Goal: Book appointment/travel/reservation

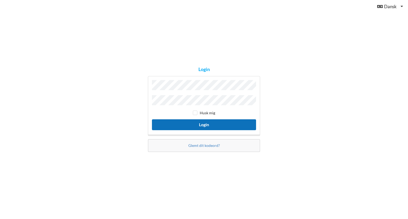
click at [207, 125] on button "Login" at bounding box center [204, 125] width 104 height 11
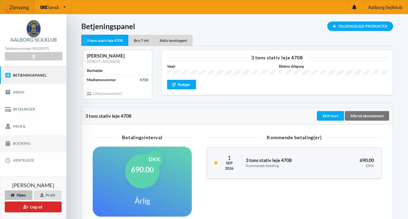
click at [28, 141] on link "Booking" at bounding box center [33, 143] width 66 height 17
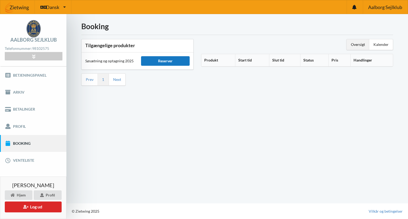
click at [174, 60] on div "Reserver" at bounding box center [165, 61] width 48 height 10
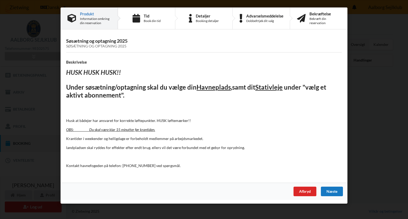
click at [334, 192] on div "Næste" at bounding box center [332, 192] width 22 height 10
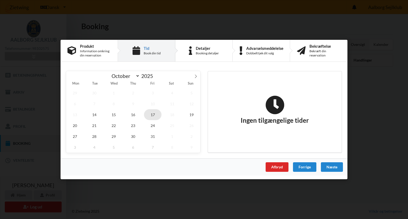
click at [151, 112] on span "17" at bounding box center [153, 114] width 18 height 11
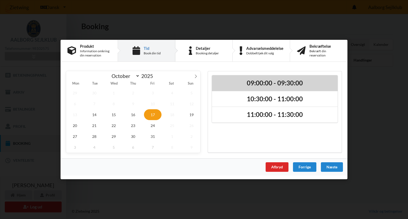
click at [270, 83] on h2 "09:00:00 - 09:30:00" at bounding box center [275, 83] width 118 height 8
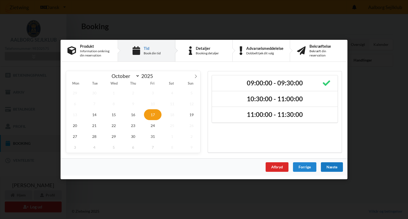
click at [336, 165] on div "Næste" at bounding box center [332, 168] width 22 height 10
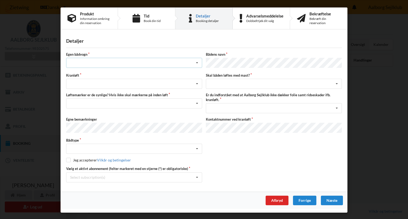
click at [198, 64] on icon at bounding box center [197, 63] width 8 height 10
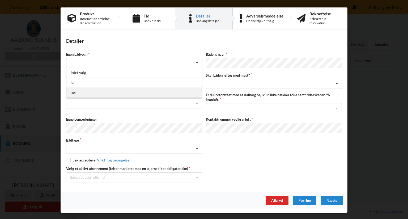
click at [144, 90] on div "nej" at bounding box center [133, 92] width 135 height 10
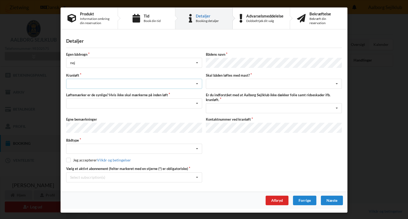
click at [198, 84] on icon at bounding box center [197, 84] width 8 height 10
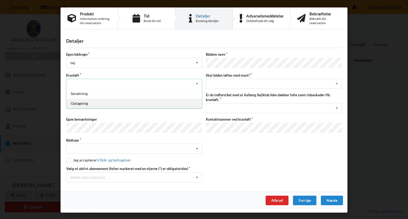
click at [178, 102] on div "Optagning" at bounding box center [133, 104] width 135 height 10
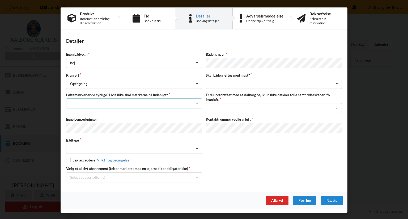
click at [199, 103] on icon at bounding box center [197, 104] width 8 height 10
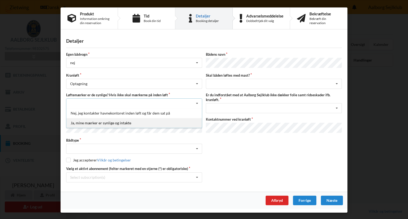
click at [153, 120] on div "Ja, mine mærker er synlige og intakte" at bounding box center [133, 123] width 135 height 10
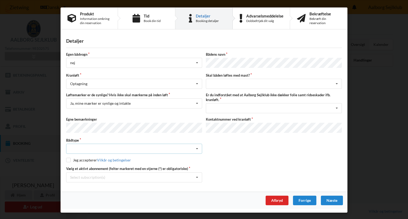
click at [198, 145] on icon at bounding box center [197, 149] width 8 height 10
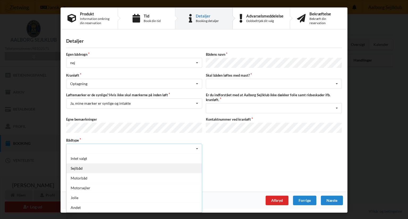
click at [172, 165] on div "Sejlbåd" at bounding box center [133, 169] width 135 height 10
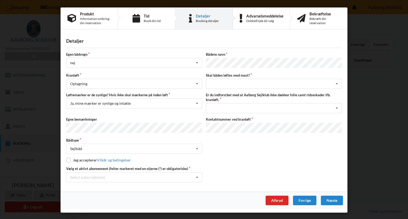
click at [68, 158] on input "checkbox" at bounding box center [68, 160] width 5 height 5
checkbox input "true"
click at [258, 84] on div "intet valg ja nej" at bounding box center [274, 84] width 136 height 10
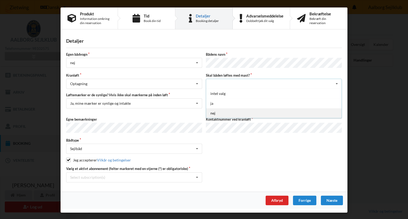
click at [212, 112] on div "nej" at bounding box center [273, 113] width 135 height 10
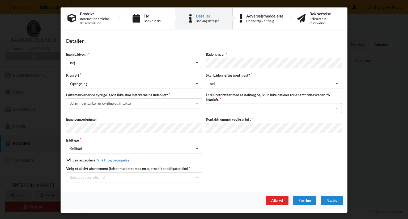
click at [250, 106] on div "Jeg har tæpper med og tager selv ansvaret for eventuelle folie samt ridseskader…" at bounding box center [274, 108] width 136 height 10
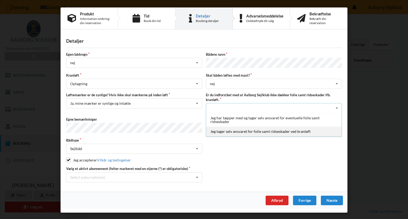
click at [247, 130] on div "Jeg tager selv ansvaret for folie samt ridseskader ved kranløft" at bounding box center [273, 132] width 135 height 10
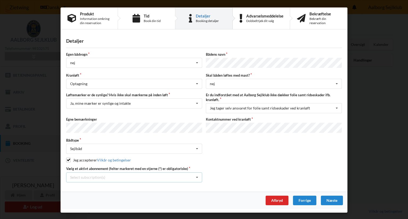
click at [141, 177] on div "Select subscription(s) 3 tons stativ leje 4708 * Bro 7-64 Aktiv kontingent" at bounding box center [134, 178] width 136 height 10
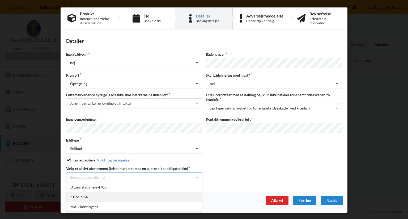
click at [87, 194] on div "* Bro 7-64" at bounding box center [133, 197] width 135 height 10
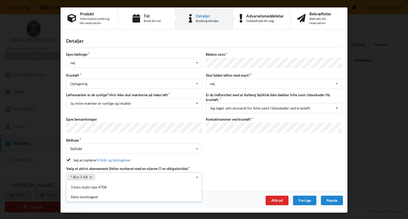
click at [253, 158] on div "Jeg accepterer Vilkår og betingelser" at bounding box center [204, 160] width 276 height 5
click at [78, 187] on div "3 tons stativ leje 4708" at bounding box center [133, 187] width 135 height 10
click at [302, 151] on div "Bådtype Sejlbåd Intet valgt Sejlbåd Motorbåd Motorsejler Jolle Andet" at bounding box center [203, 146] width 279 height 16
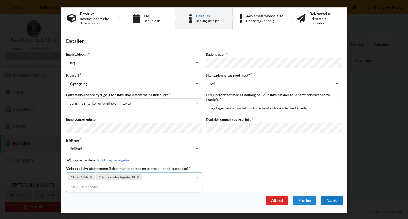
click at [338, 198] on div "Næste" at bounding box center [332, 201] width 22 height 10
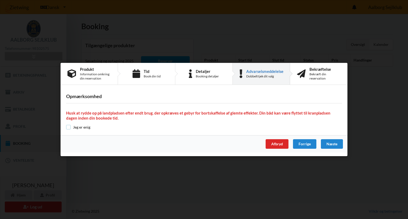
click at [69, 128] on input "checkbox" at bounding box center [68, 127] width 5 height 5
checkbox input "true"
click at [338, 146] on div "Næste" at bounding box center [332, 144] width 22 height 10
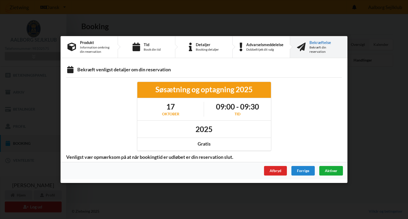
click at [335, 169] on span "Aktiver" at bounding box center [331, 171] width 12 height 5
